Goal: Book appointment/travel/reservation

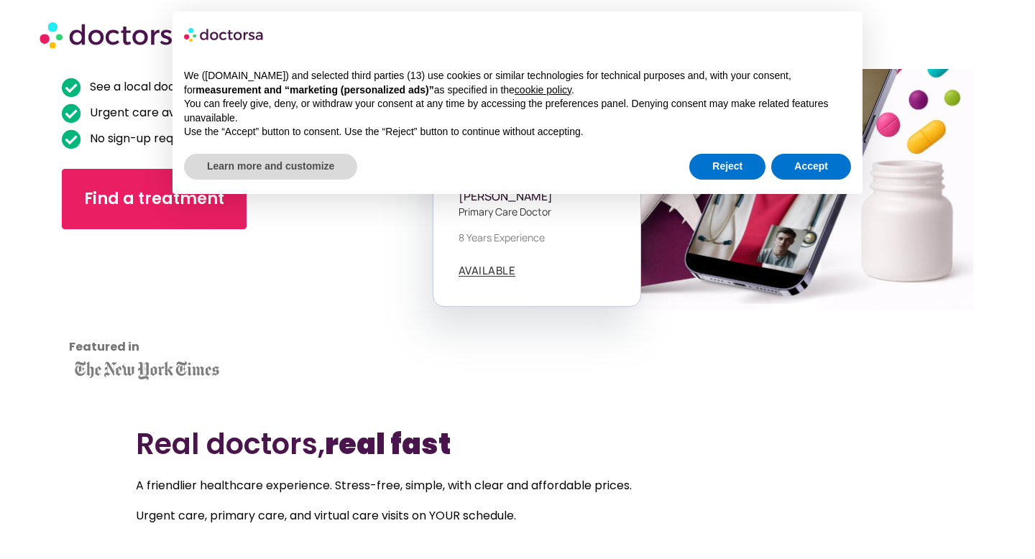
scroll to position [237, 0]
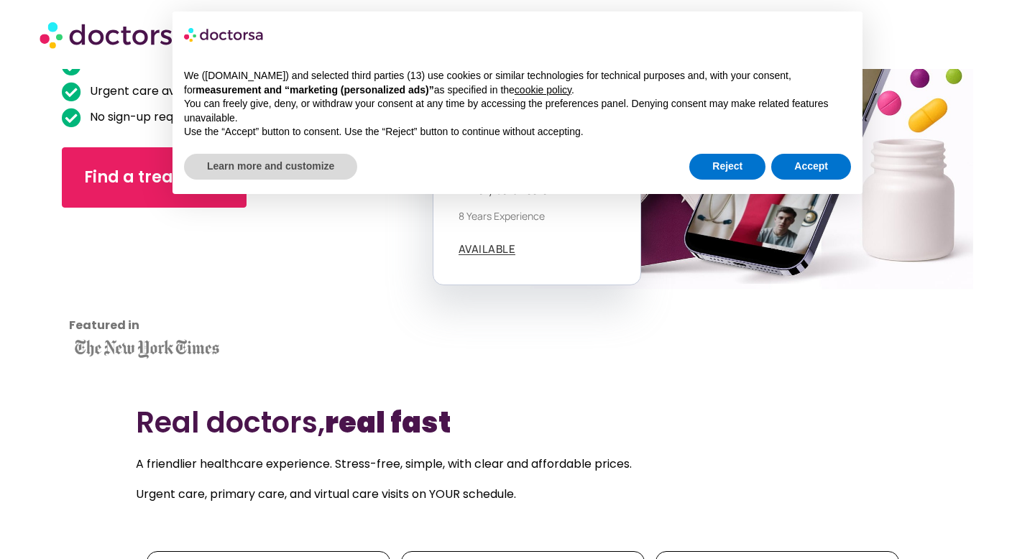
click at [708, 145] on div "We (doctorsa.com) and selected third parties (13) use cookies or similar techno…" at bounding box center [518, 104] width 690 height 93
click at [728, 169] on button "Reject" at bounding box center [728, 167] width 76 height 26
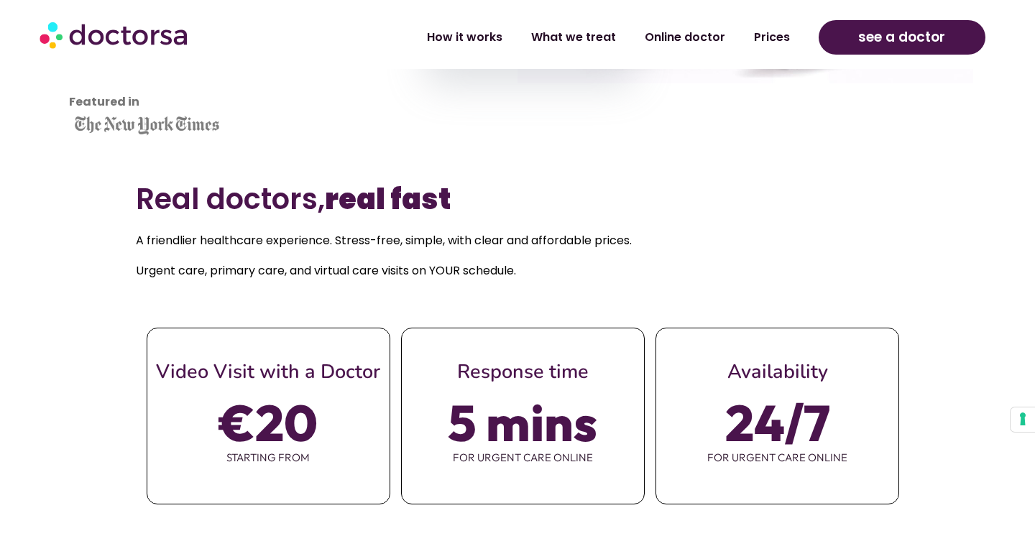
scroll to position [464, 0]
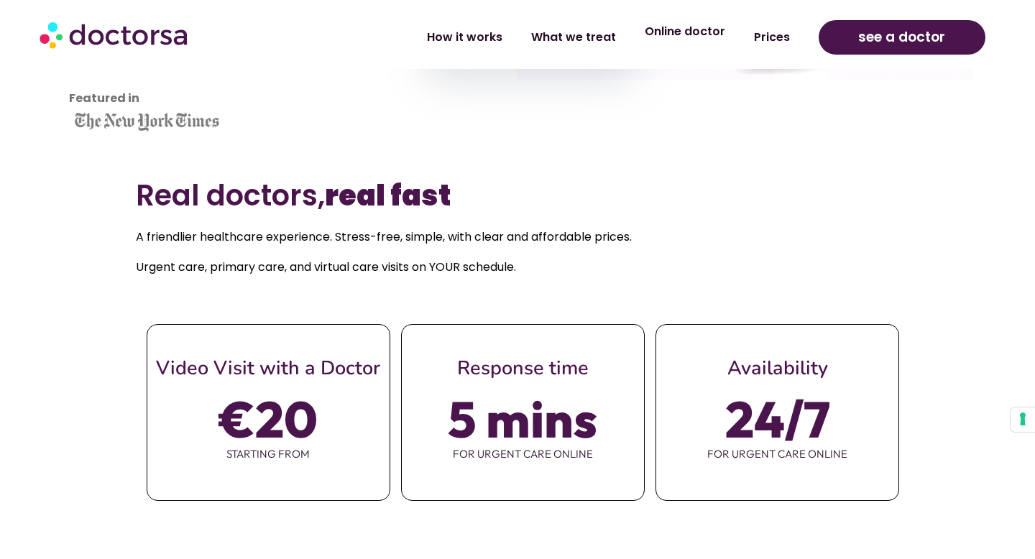
click at [659, 48] on li "Online doctor" at bounding box center [685, 37] width 109 height 33
click at [592, 42] on link "What we treat" at bounding box center [574, 31] width 114 height 33
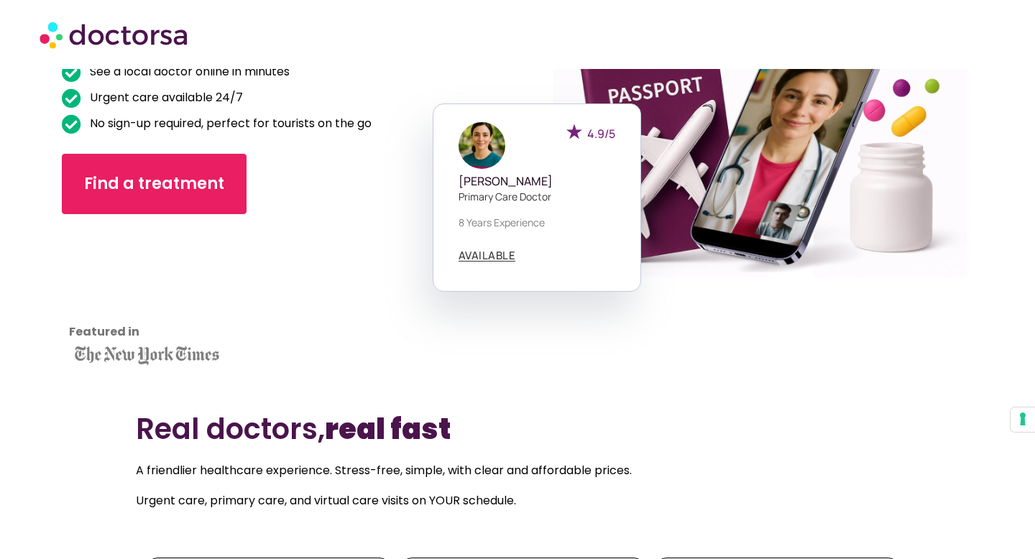
scroll to position [0, 0]
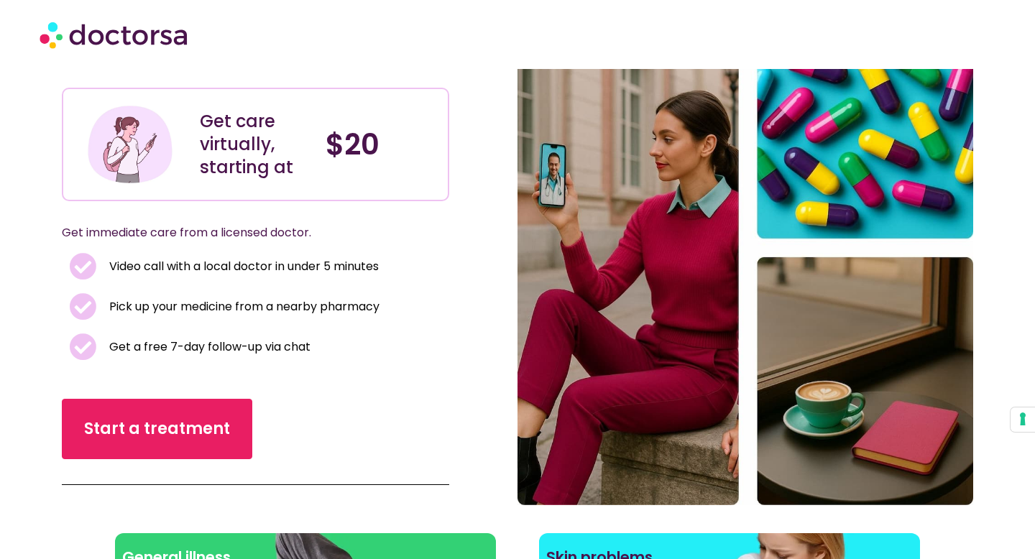
scroll to position [113, 0]
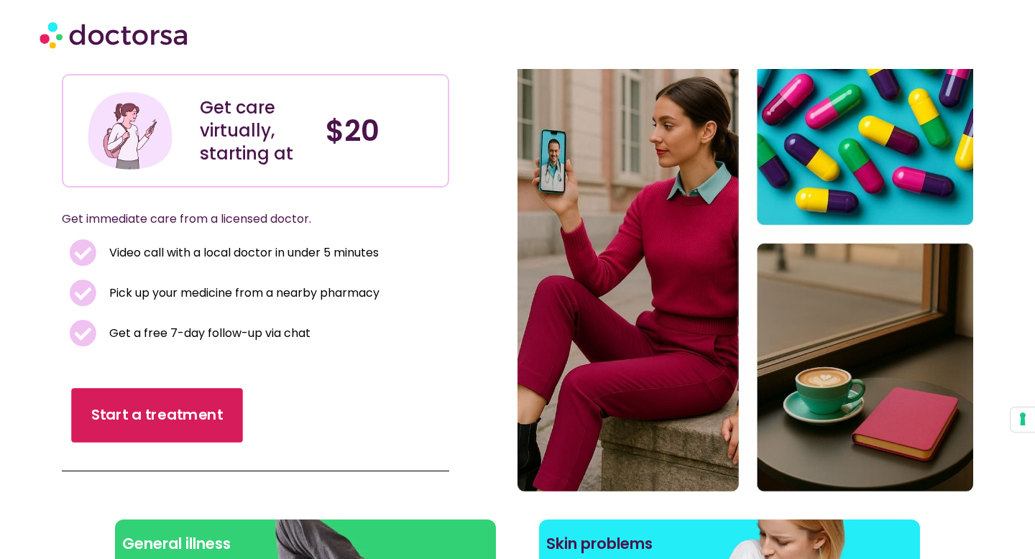
click at [212, 433] on link "Start a treatment" at bounding box center [158, 415] width 172 height 55
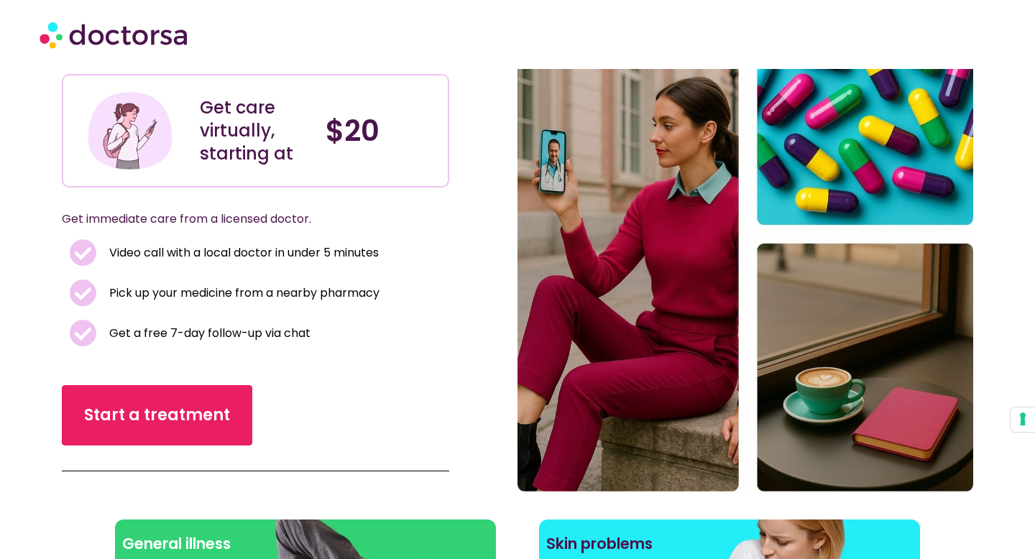
scroll to position [0, 0]
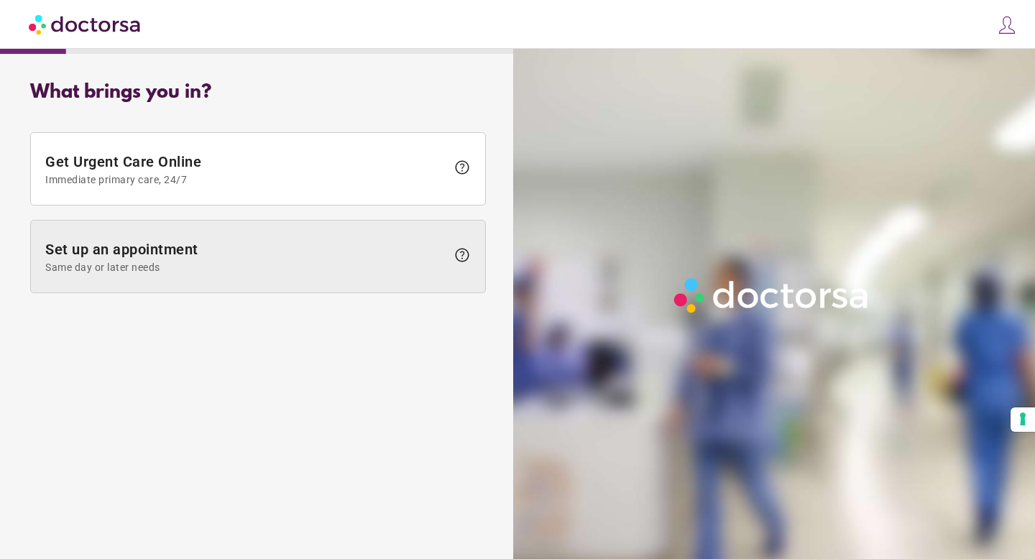
click at [218, 267] on span "Same day or later needs" at bounding box center [245, 268] width 401 height 12
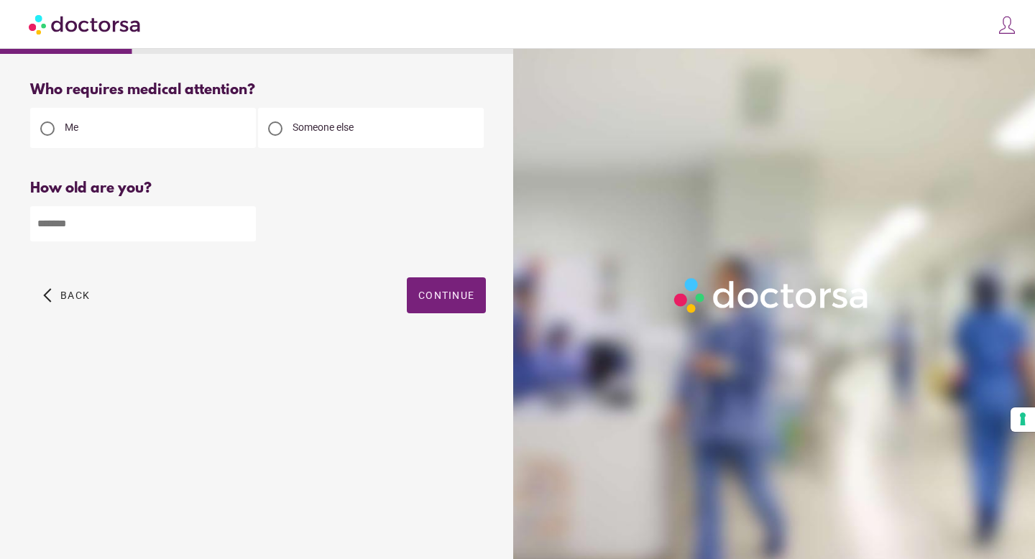
click at [192, 229] on input "number" at bounding box center [143, 223] width 226 height 35
type input "*"
type input "**"
click at [453, 290] on span "button" at bounding box center [446, 296] width 79 height 36
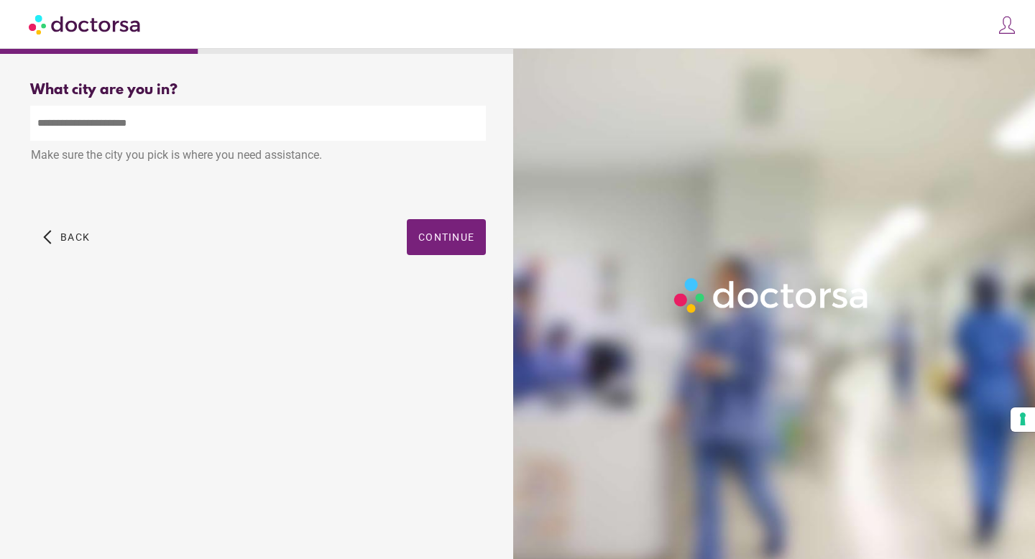
click at [265, 128] on input "text" at bounding box center [258, 123] width 456 height 35
type input "*"
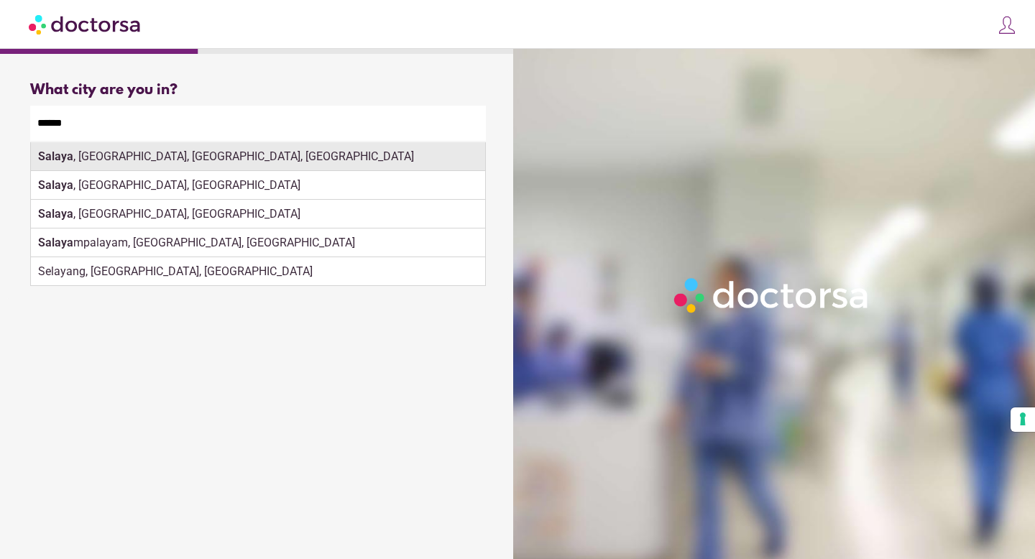
click at [255, 165] on div "Salaya , Phutthamonthon District, Nakhon Pathom, Thailand" at bounding box center [258, 156] width 454 height 29
type input "**********"
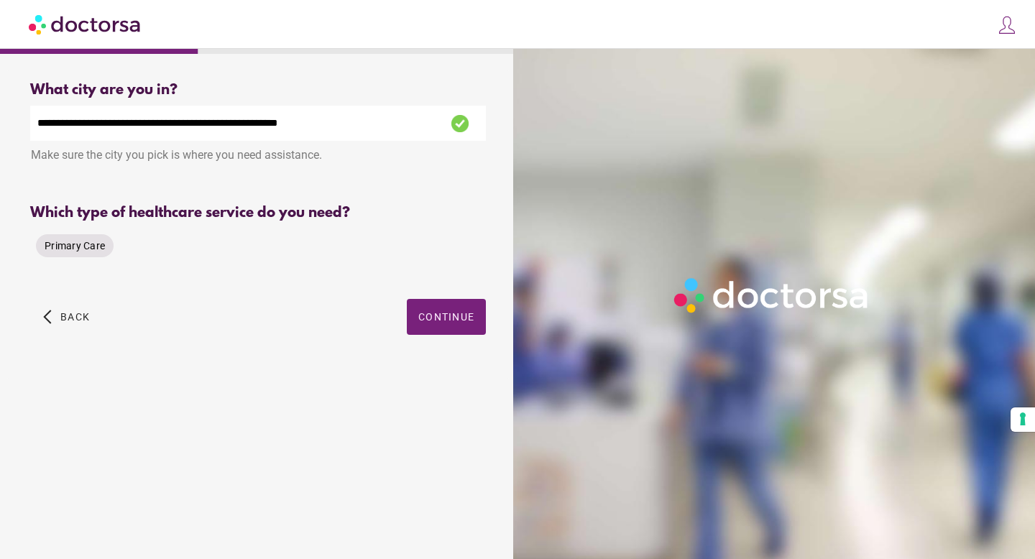
click at [98, 250] on span "Primary Care" at bounding box center [75, 246] width 60 height 12
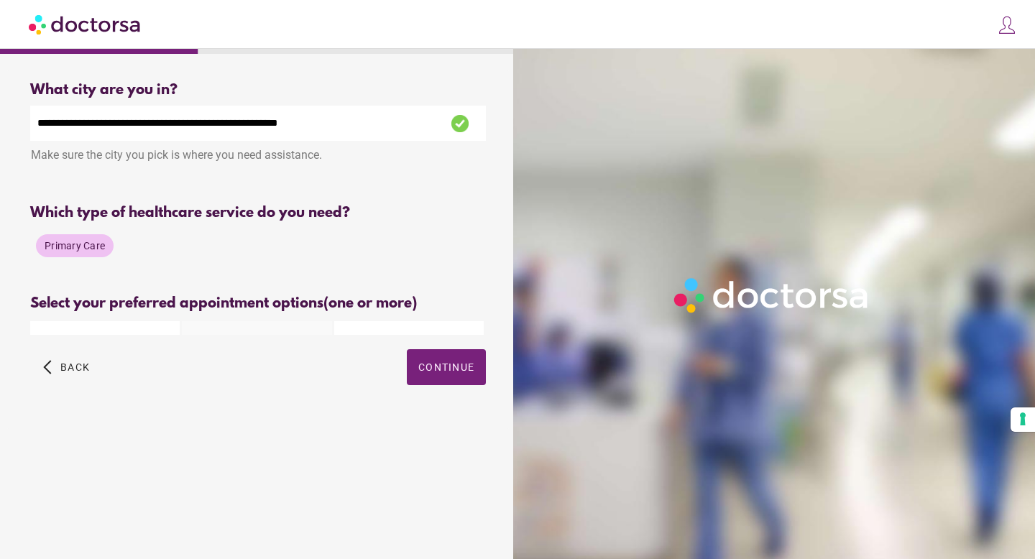
click at [100, 250] on span "Primary Care" at bounding box center [75, 246] width 60 height 12
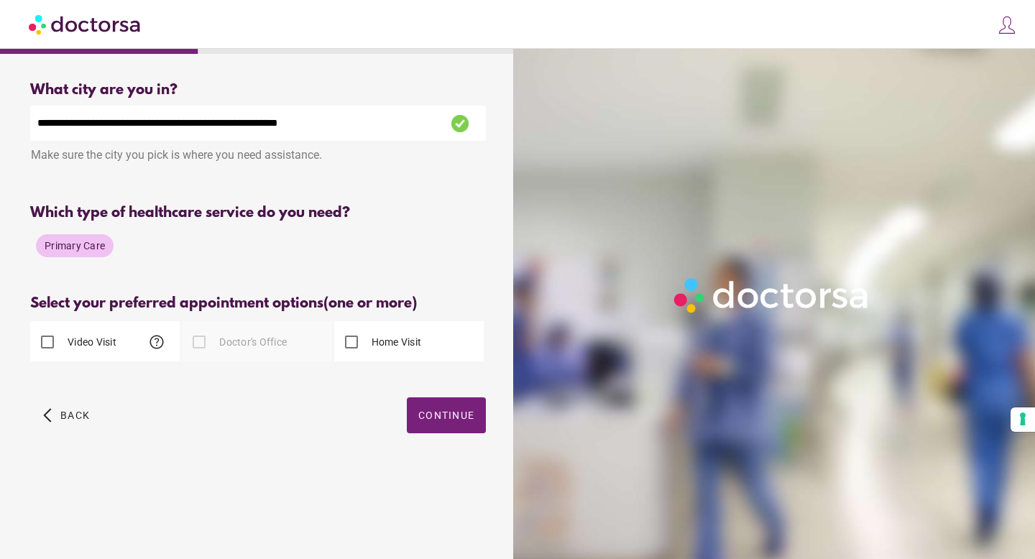
click at [124, 342] on div "Video Visit help" at bounding box center [105, 341] width 150 height 40
click at [449, 408] on span "button" at bounding box center [446, 416] width 79 height 36
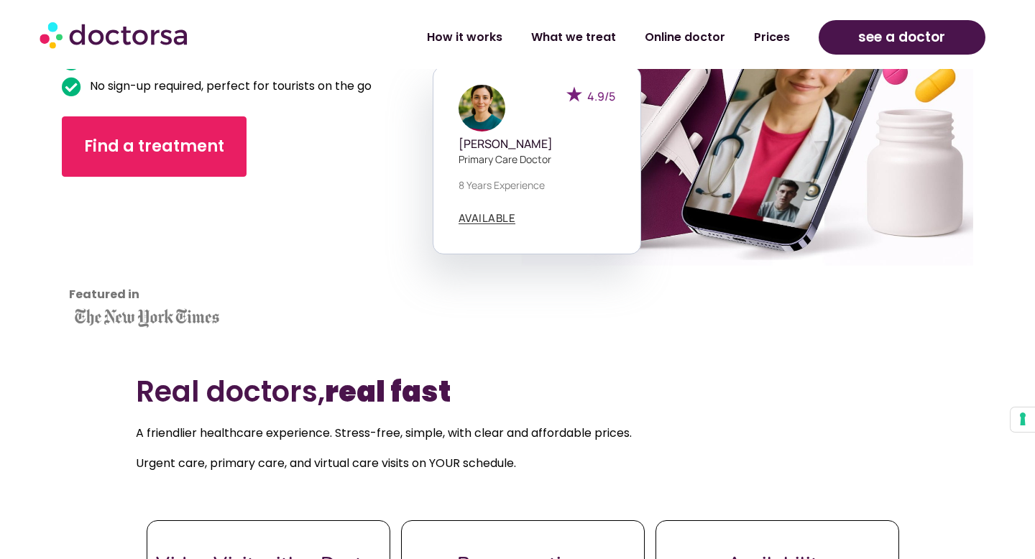
scroll to position [331, 0]
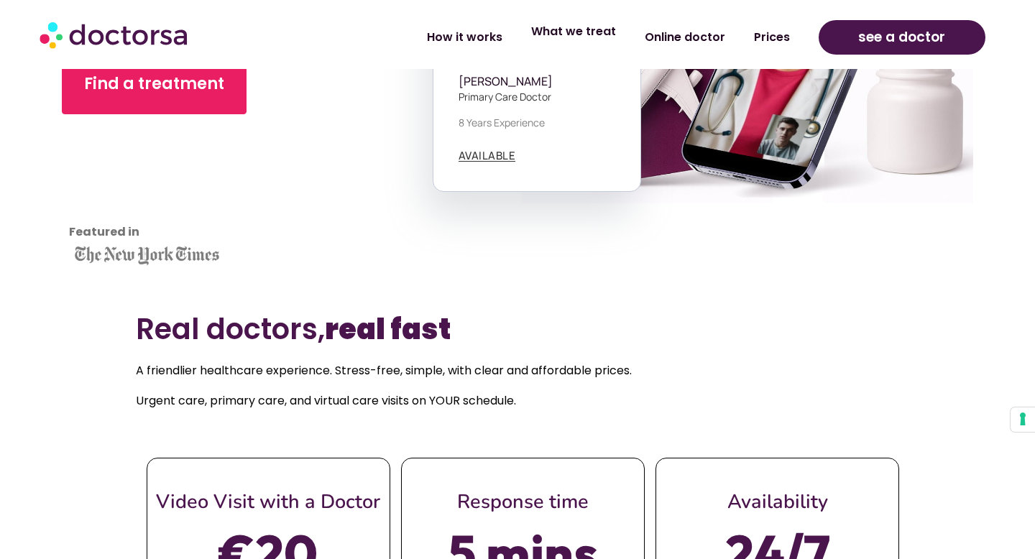
click at [573, 37] on link "What we treat" at bounding box center [574, 31] width 114 height 33
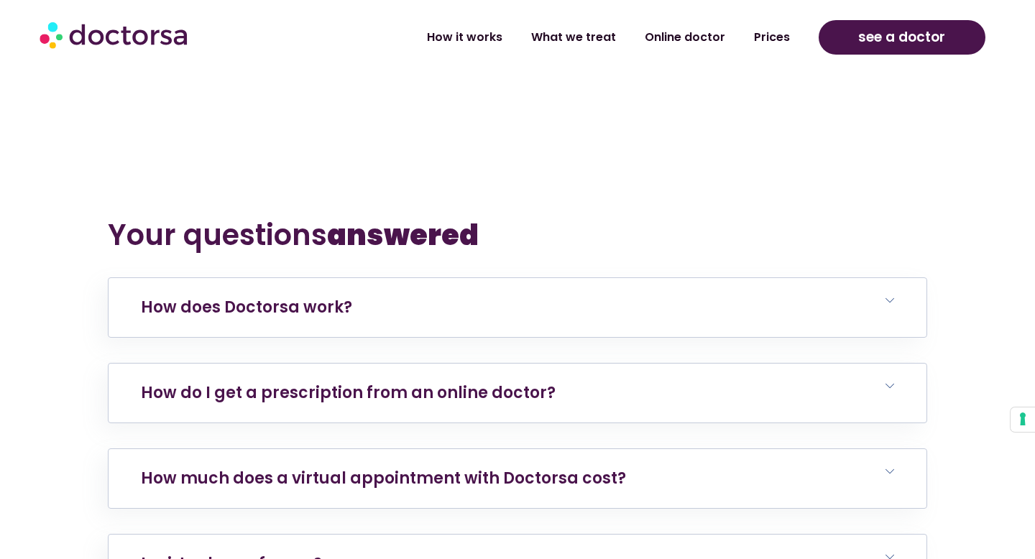
scroll to position [5771, 0]
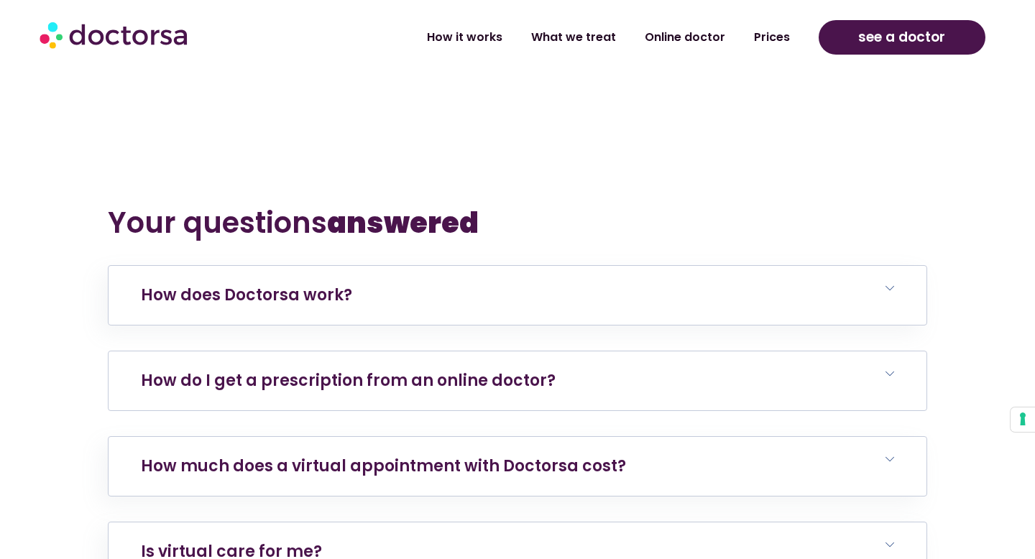
click at [523, 352] on h6 "How do I get a prescription from an online doctor?" at bounding box center [518, 381] width 818 height 59
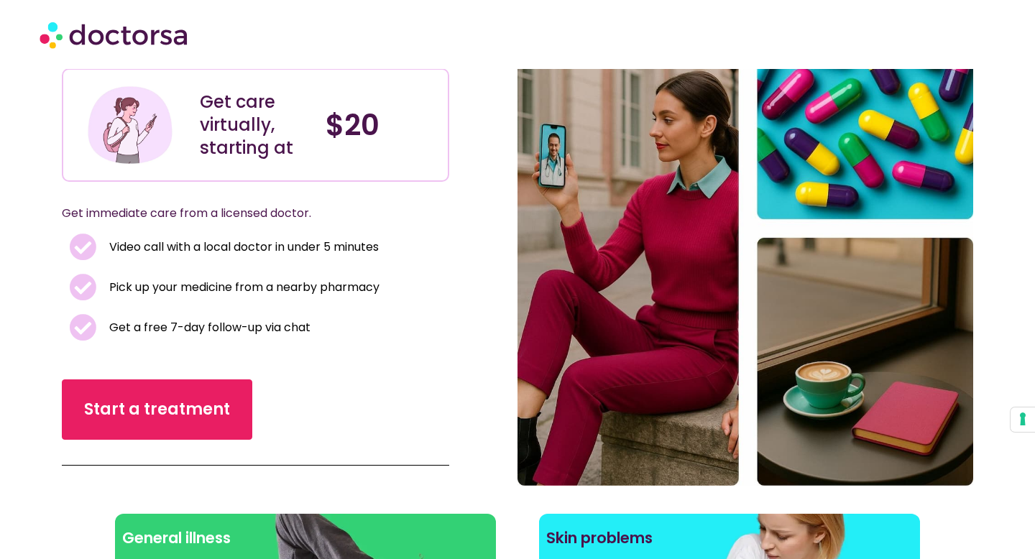
scroll to position [0, 0]
